Goal: Answer question/provide support

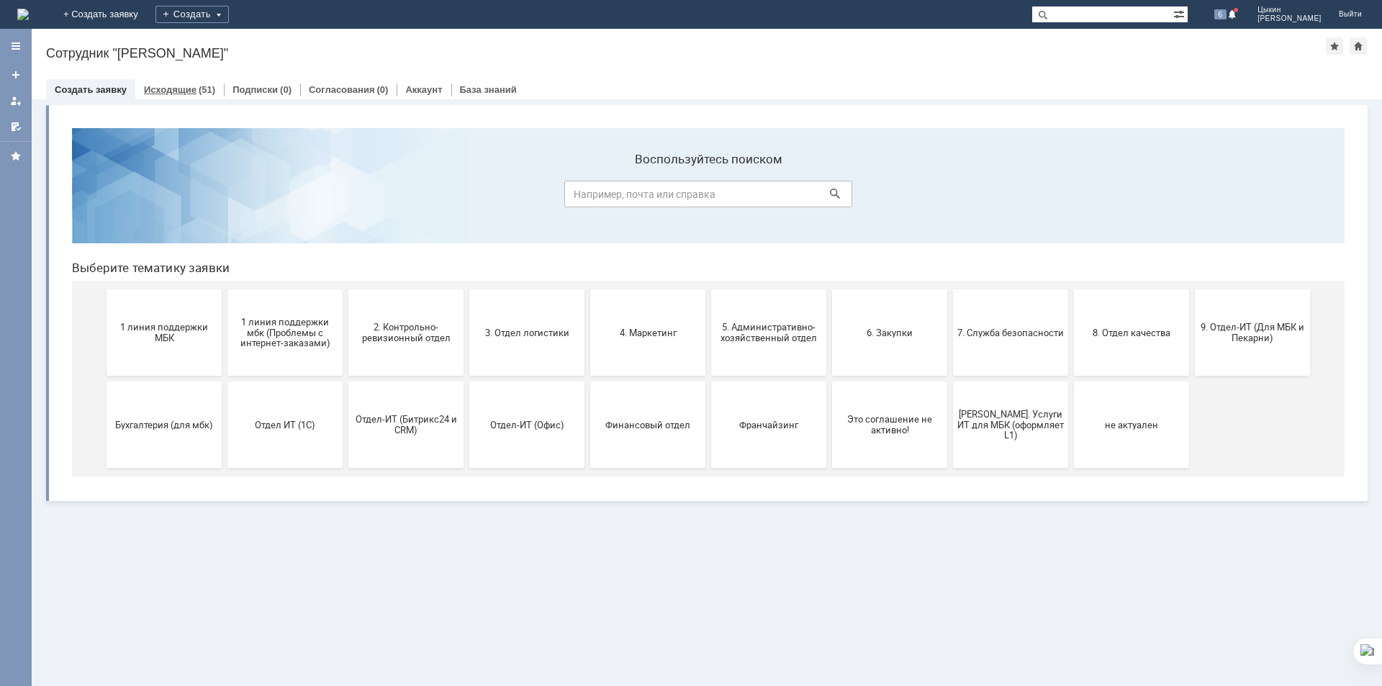
click at [187, 88] on link "Исходящие" at bounding box center [170, 89] width 53 height 11
click at [184, 86] on link "Исходящие" at bounding box center [170, 89] width 53 height 11
click at [186, 86] on link "Исходящие" at bounding box center [170, 89] width 53 height 11
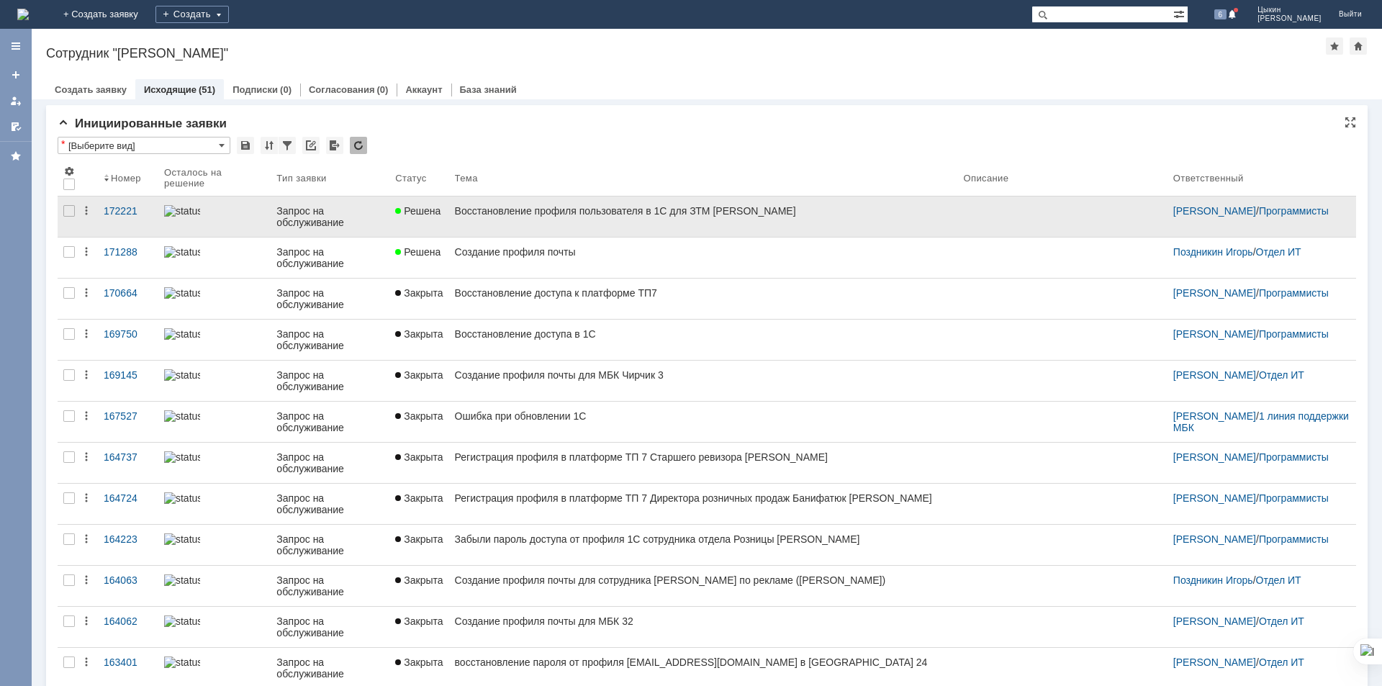
click at [491, 217] on link "Восстановление профиля пользователя в 1С для ЗТМ [PERSON_NAME]" at bounding box center [703, 216] width 509 height 40
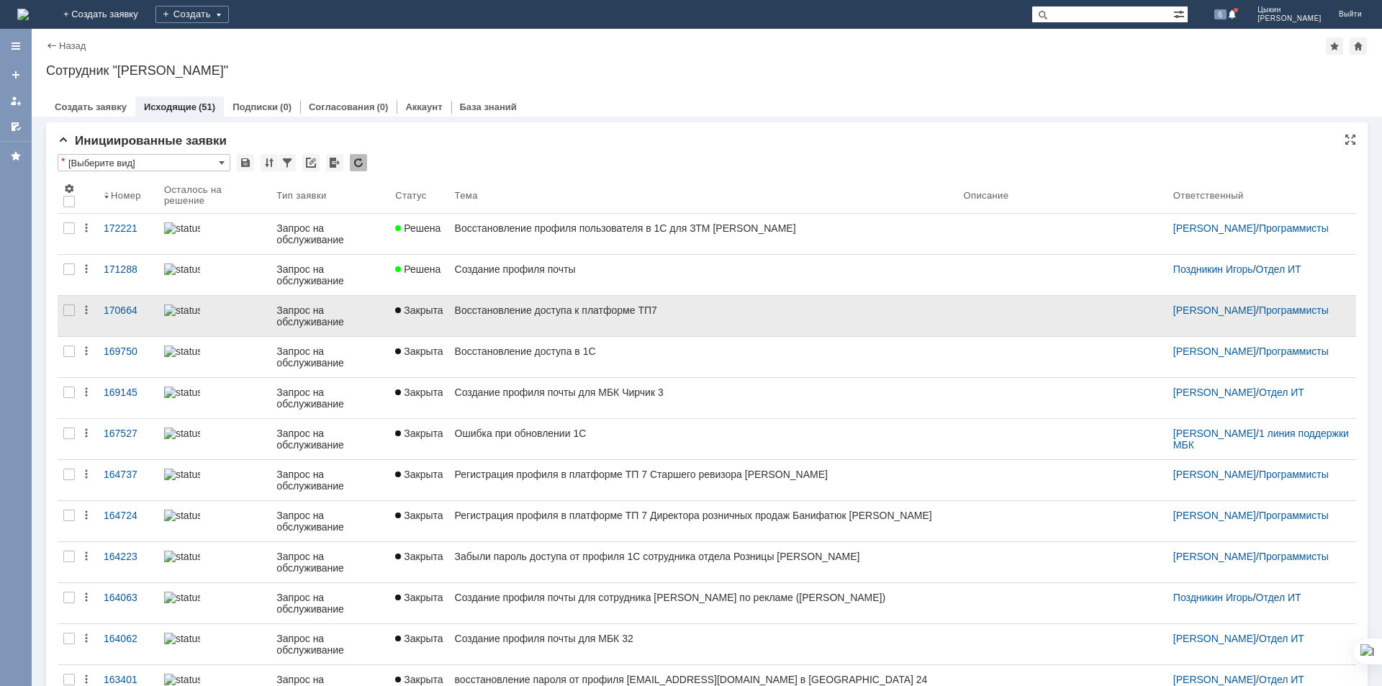
click at [489, 312] on div "Восстановление доступа к платформе ТП7" at bounding box center [703, 310] width 497 height 12
click at [474, 316] on link "Восстановление доступа к платформе ТП7" at bounding box center [703, 316] width 509 height 40
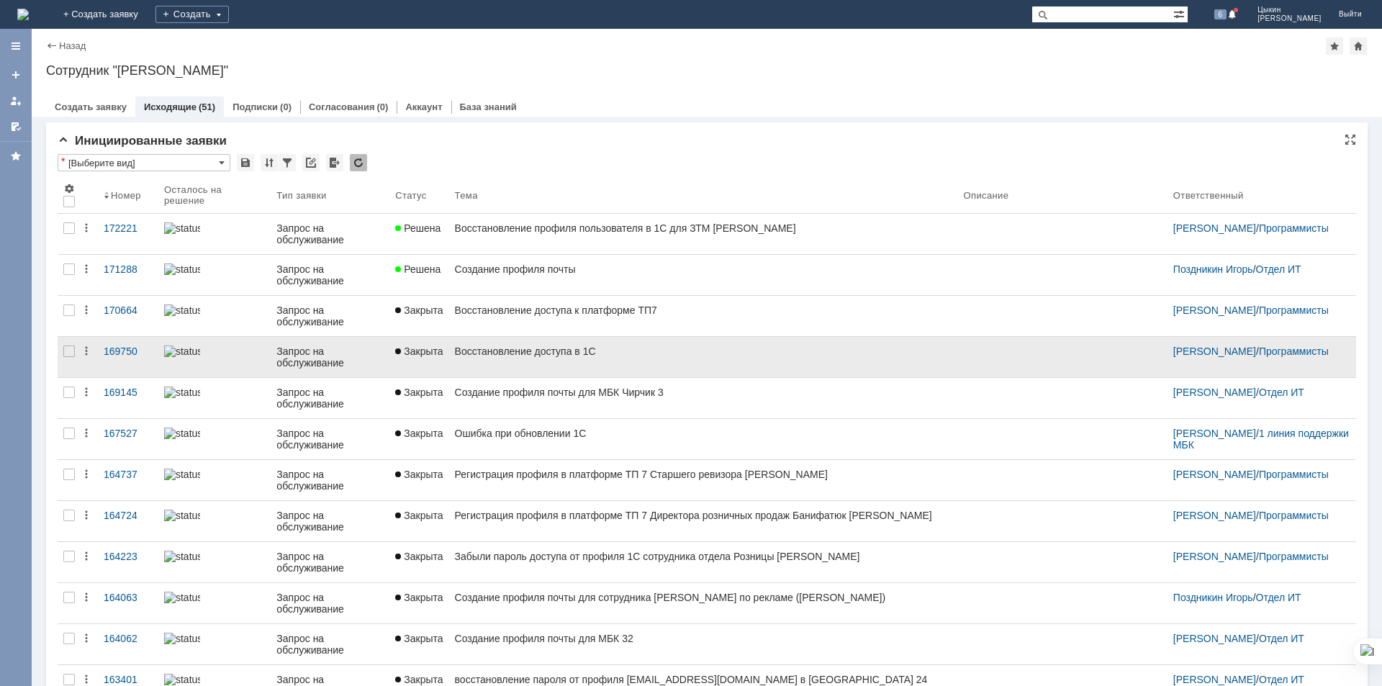
click at [449, 358] on link "Восстановление доступа в 1С" at bounding box center [703, 357] width 509 height 40
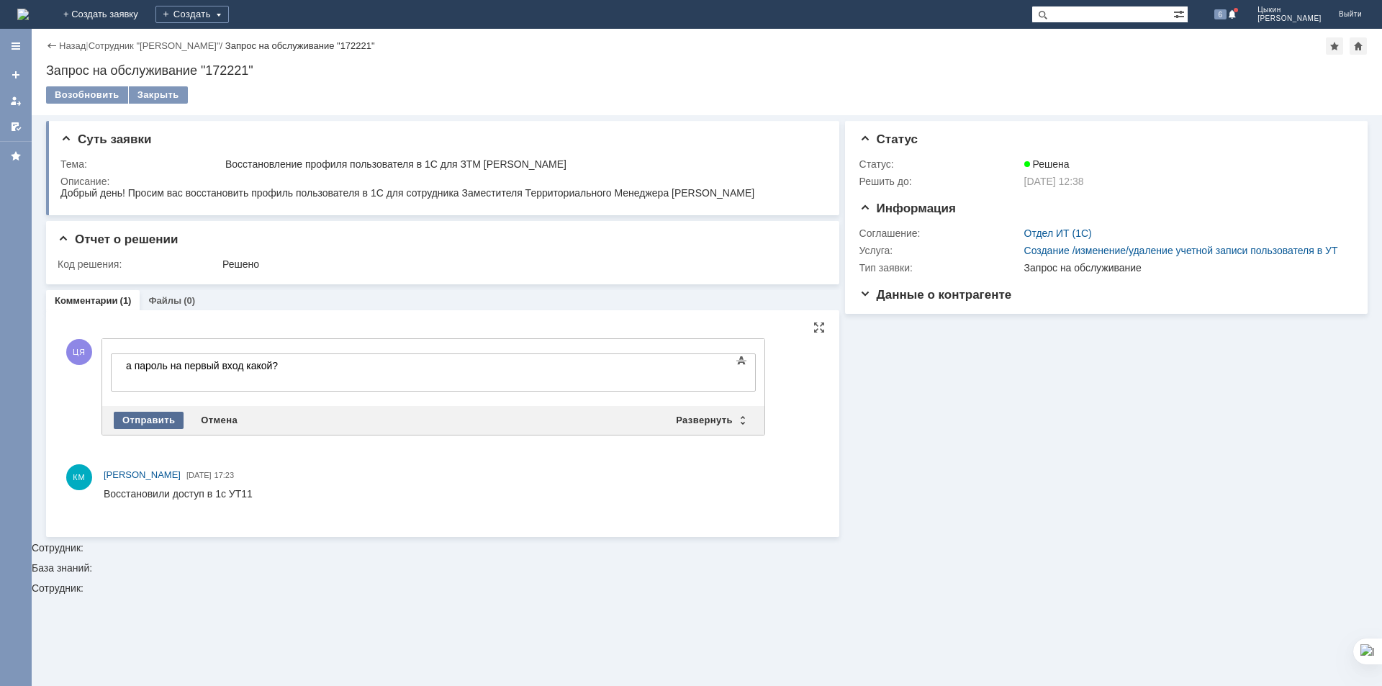
click at [145, 417] on div "Отправить" at bounding box center [149, 420] width 70 height 17
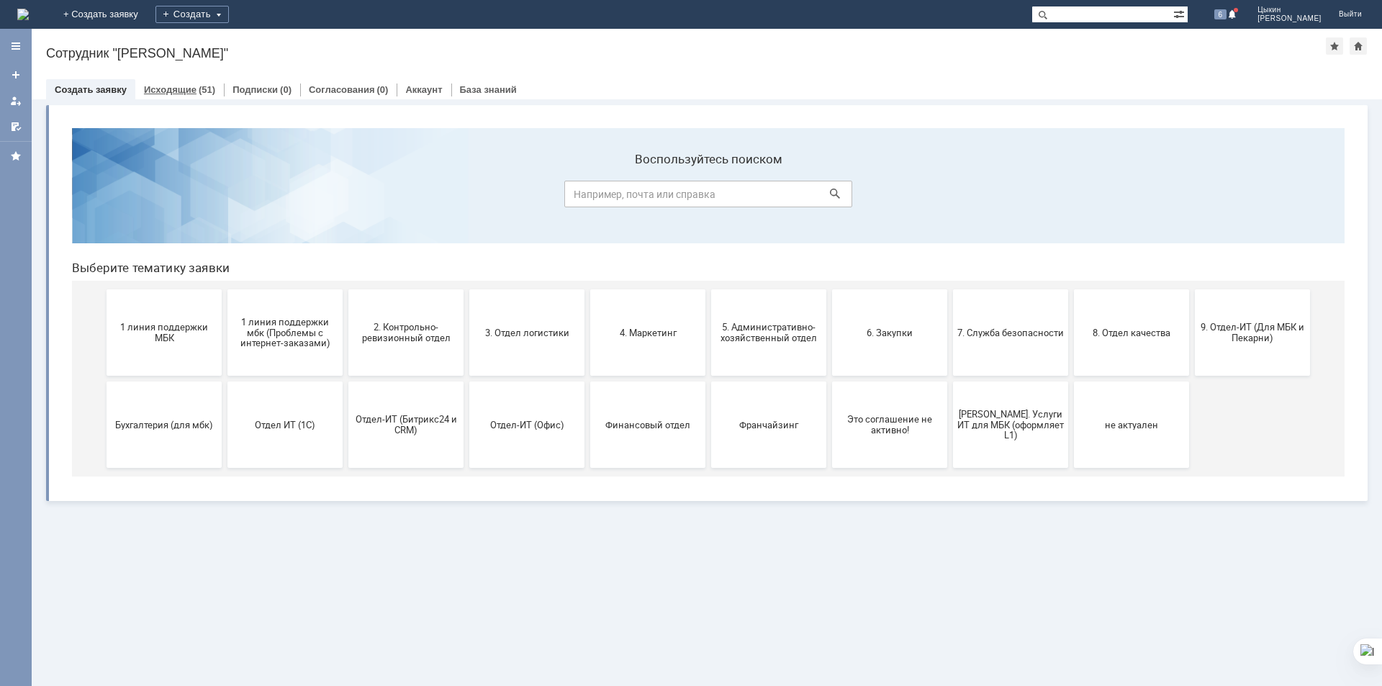
click at [178, 89] on link "Исходящие" at bounding box center [170, 89] width 53 height 11
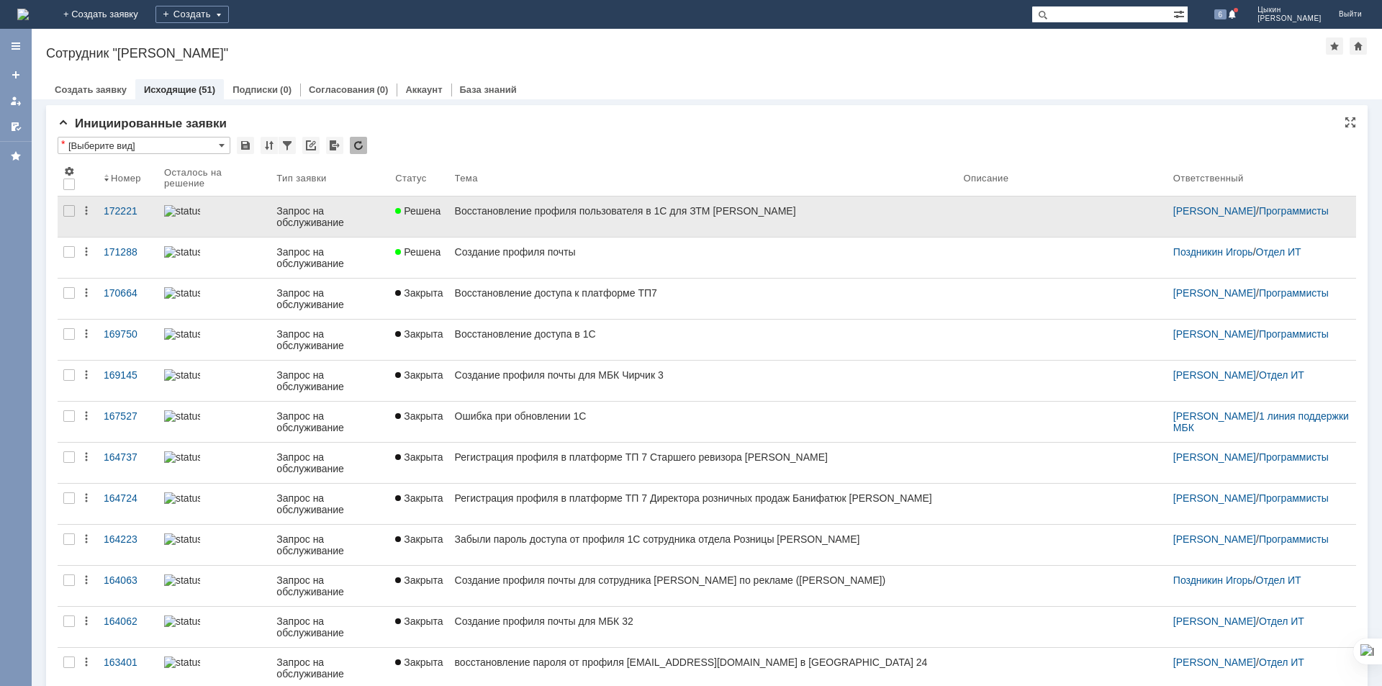
click at [335, 213] on div "Запрос на обслуживание" at bounding box center [329, 216] width 107 height 23
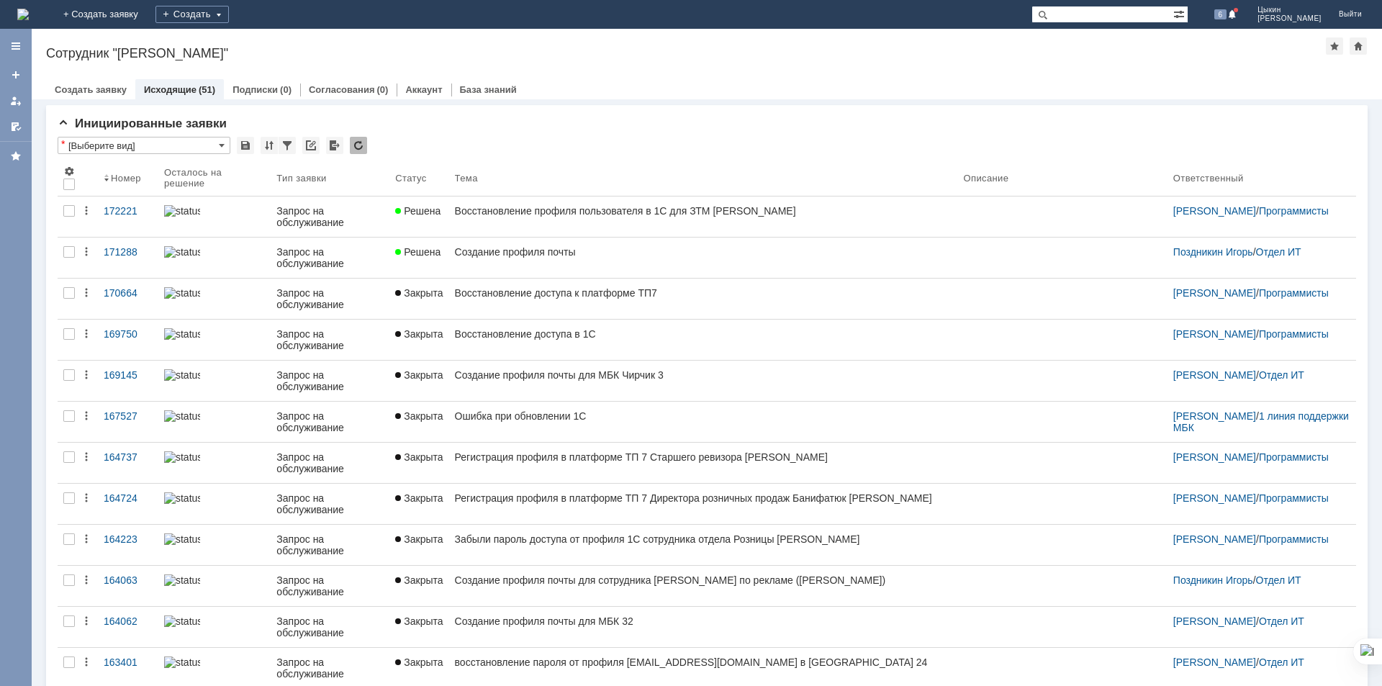
click at [503, 216] on div "Назад | Сотрудник "Цыкин Янис" Сотрудник "Цыкин Янис" employee$28443410 Создать…" at bounding box center [707, 357] width 1350 height 657
